Goal: Information Seeking & Learning: Learn about a topic

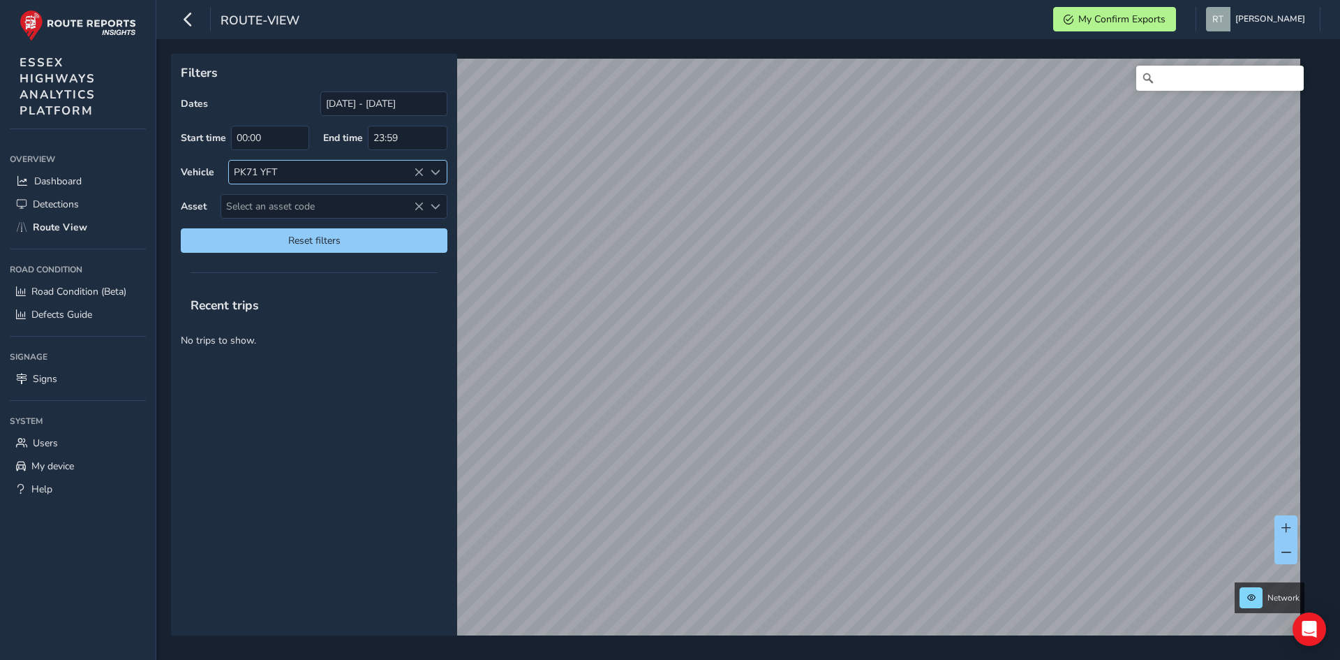
click at [420, 175] on icon at bounding box center [419, 173] width 10 height 10
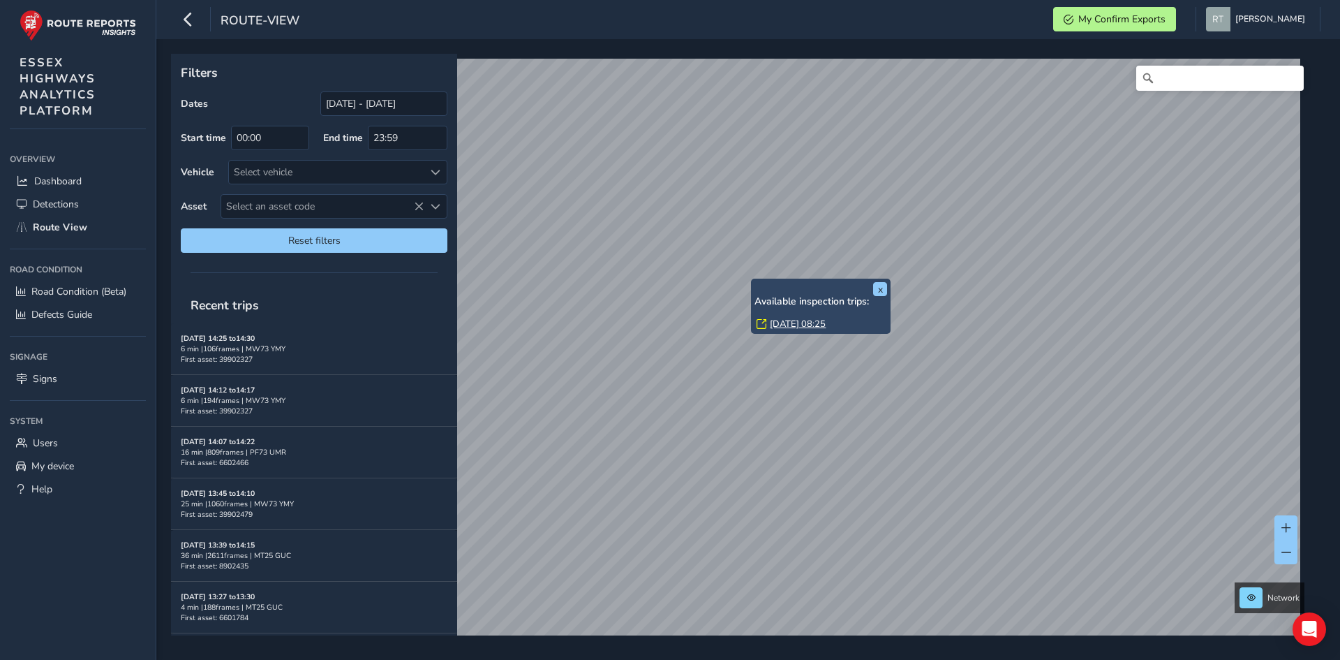
click at [781, 321] on link "[DATE] 08:25" at bounding box center [798, 324] width 56 height 13
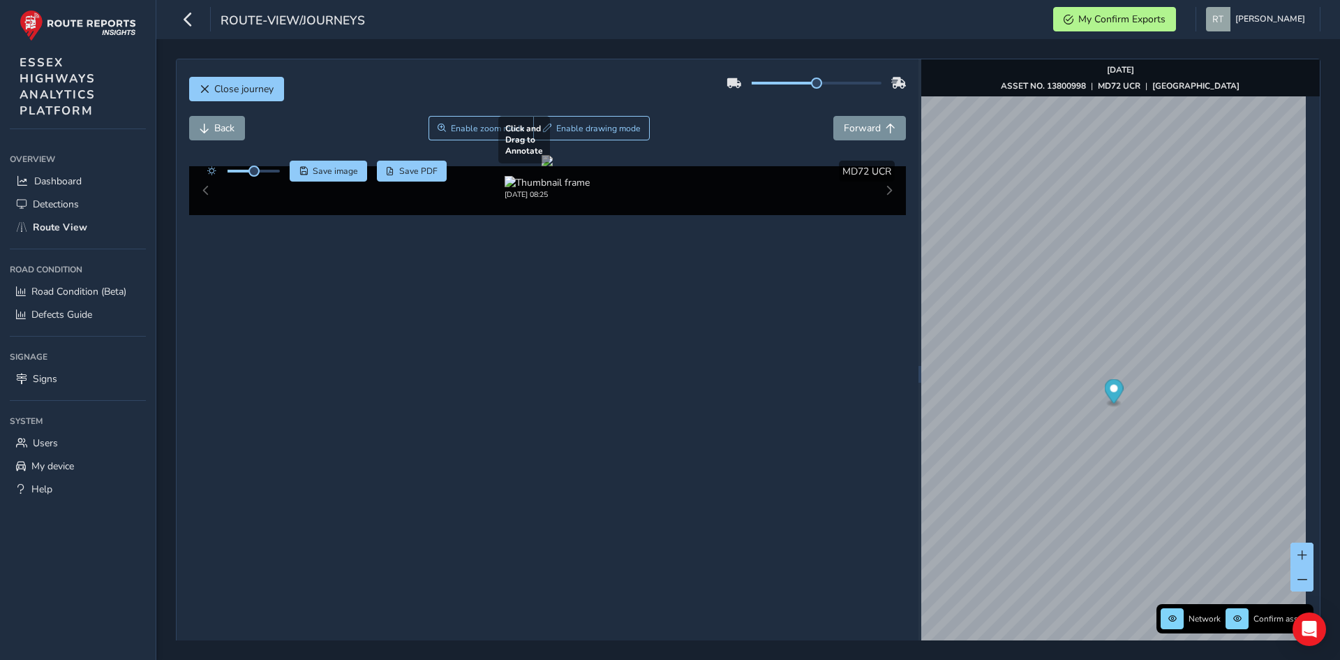
drag, startPoint x: 332, startPoint y: 453, endPoint x: 443, endPoint y: 449, distance: 111.8
click at [542, 166] on div at bounding box center [547, 160] width 11 height 11
drag, startPoint x: 255, startPoint y: 172, endPoint x: 353, endPoint y: 173, distance: 98.4
click at [353, 173] on div "Save image Save PDF" at bounding box center [323, 171] width 247 height 21
